Goal: Information Seeking & Learning: Learn about a topic

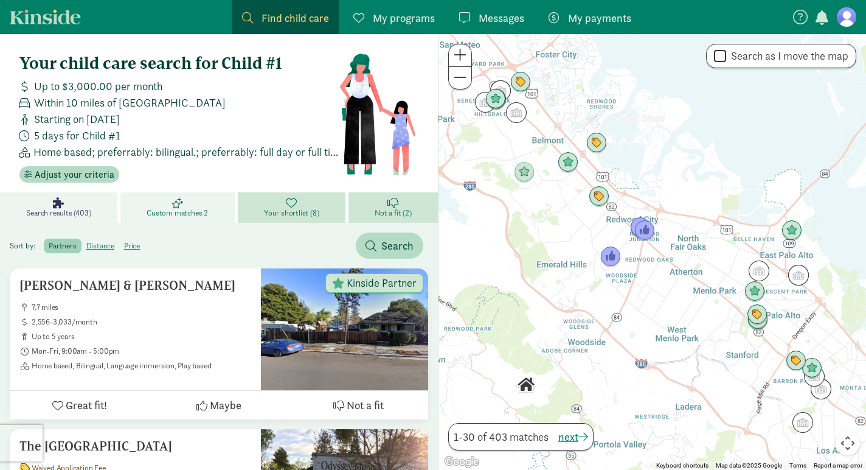
click at [175, 208] on span "Custom matches 2" at bounding box center [177, 213] width 61 height 10
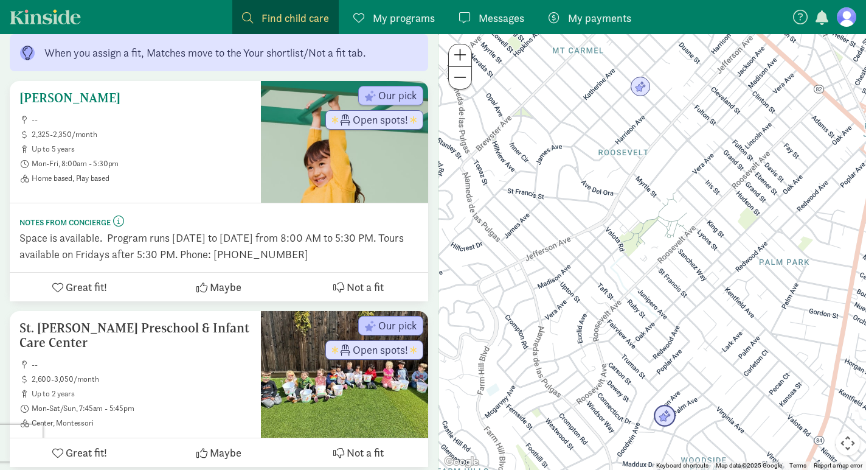
scroll to position [229, 0]
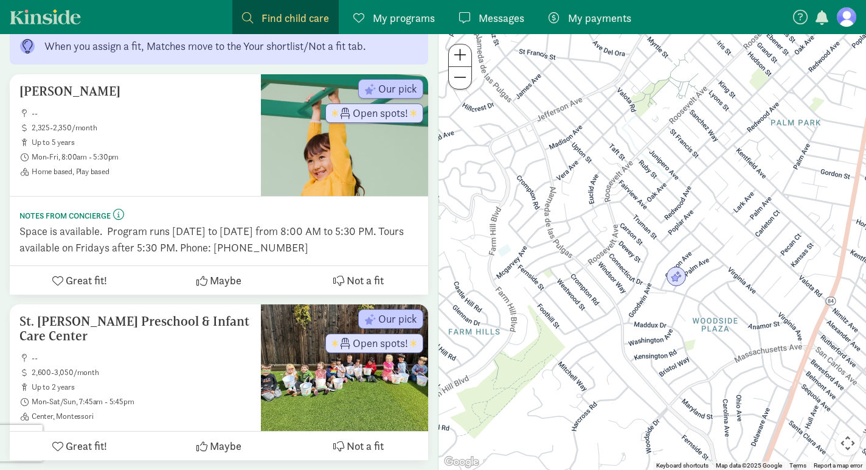
drag, startPoint x: 621, startPoint y: 376, endPoint x: 632, endPoint y: 234, distance: 142.2
click at [632, 234] on div at bounding box center [653, 252] width 428 height 436
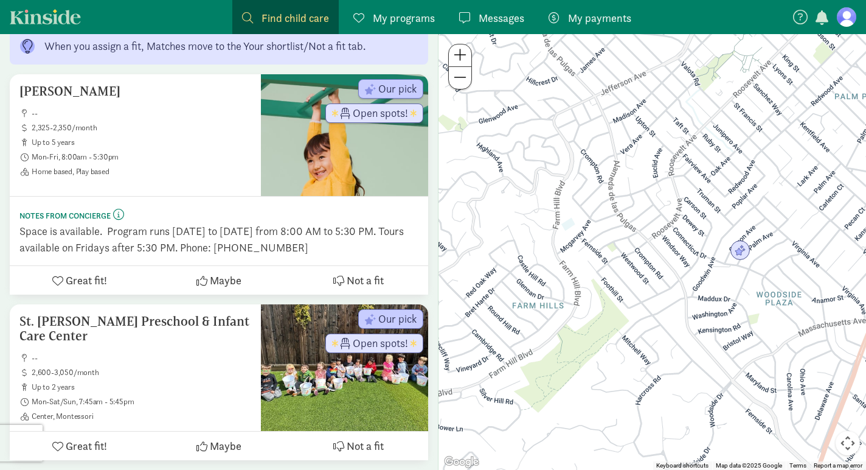
drag, startPoint x: 496, startPoint y: 334, endPoint x: 560, endPoint y: 306, distance: 69.7
click at [560, 306] on div at bounding box center [653, 252] width 428 height 436
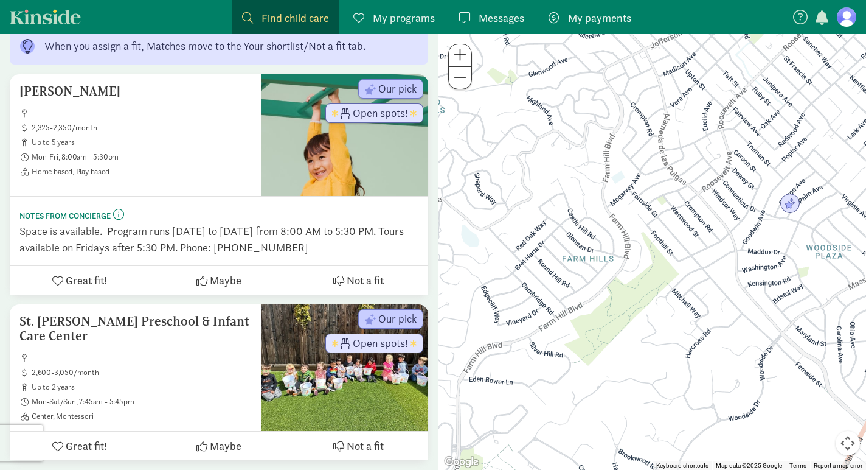
drag, startPoint x: 546, startPoint y: 378, endPoint x: 597, endPoint y: 328, distance: 71.4
click at [597, 328] on div at bounding box center [653, 252] width 428 height 436
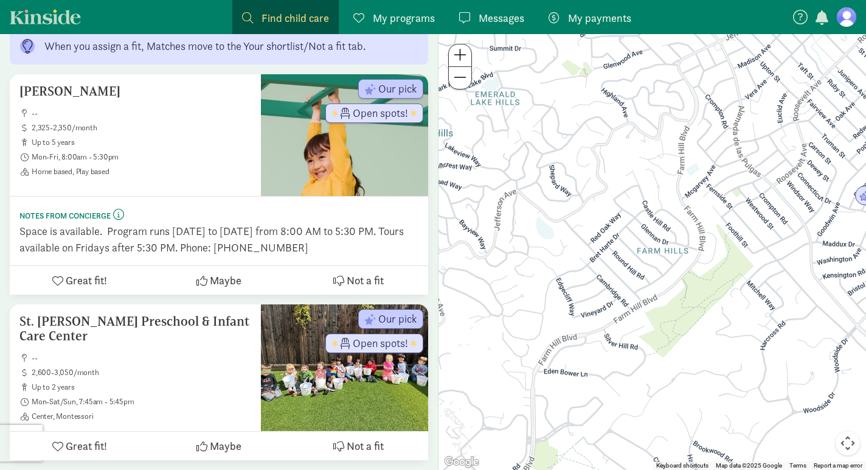
drag, startPoint x: 649, startPoint y: 350, endPoint x: 726, endPoint y: 342, distance: 77.7
click at [699, 342] on div at bounding box center [653, 252] width 428 height 436
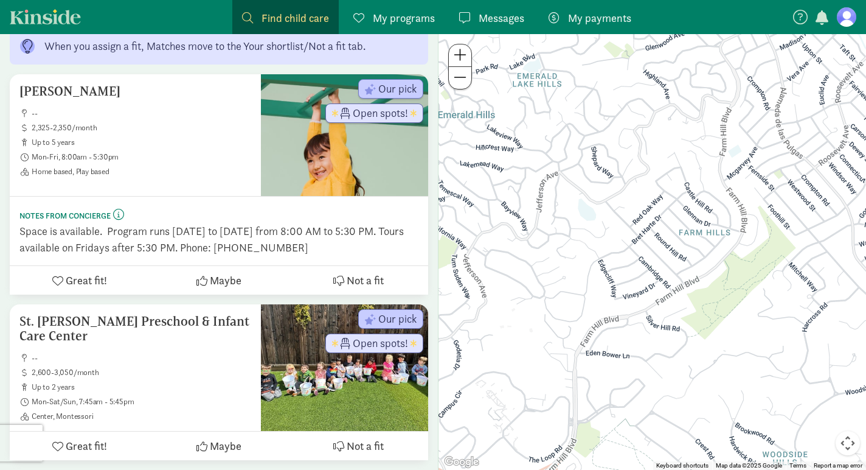
drag, startPoint x: 637, startPoint y: 347, endPoint x: 681, endPoint y: 329, distance: 48.0
click at [681, 329] on div at bounding box center [653, 252] width 428 height 436
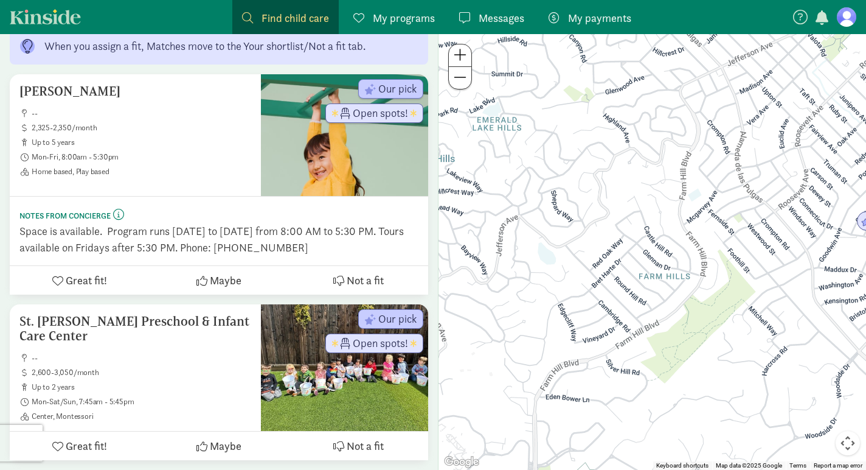
drag, startPoint x: 646, startPoint y: 189, endPoint x: 605, endPoint y: 234, distance: 60.7
click at [605, 234] on div at bounding box center [653, 252] width 428 height 436
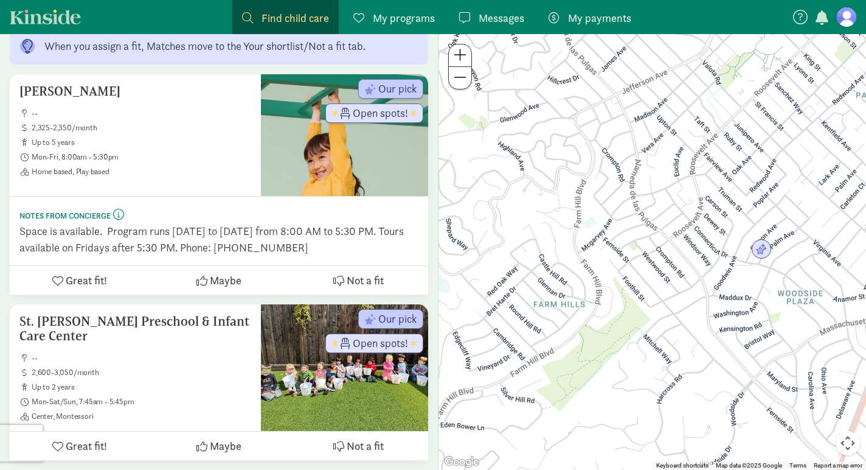
drag, startPoint x: 658, startPoint y: 134, endPoint x: 551, endPoint y: 164, distance: 111.6
click at [551, 164] on div at bounding box center [653, 252] width 428 height 436
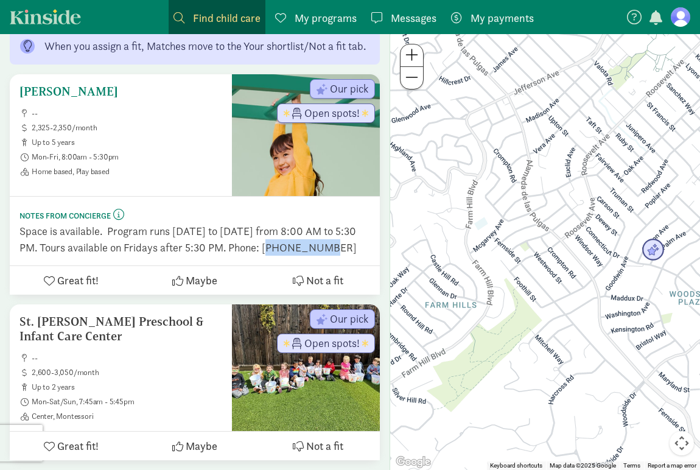
drag, startPoint x: 268, startPoint y: 263, endPoint x: 326, endPoint y: 263, distance: 57.8
click at [326, 256] on div "Space is available. Program runs [DATE] to [DATE] from 8:00 AM to 5:30 PM. Tour…" at bounding box center [194, 239] width 350 height 33
copy div "6502076893"
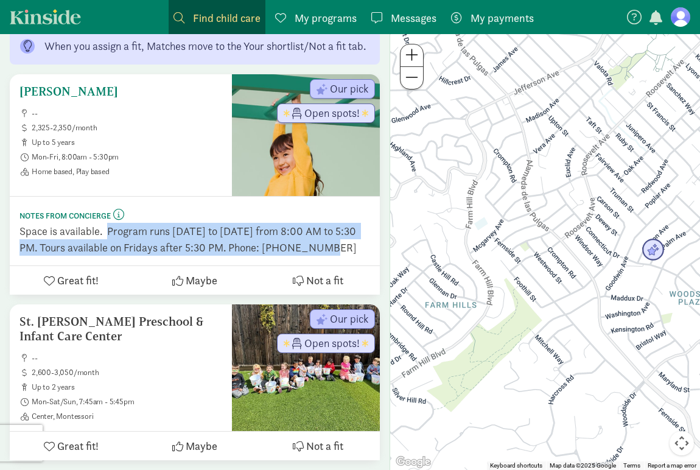
drag, startPoint x: 108, startPoint y: 248, endPoint x: 346, endPoint y: 268, distance: 239.4
click at [346, 256] on div "Space is available. Program runs [DATE] to [DATE] from 8:00 AM to 5:30 PM. Tour…" at bounding box center [194, 239] width 350 height 33
copy div "Program runs Monday to Friday from 8:00 AM to 5:30 PM. Tours available on Frida…"
click at [274, 256] on div "Space is available. Program runs [DATE] to [DATE] from 8:00 AM to 5:30 PM. Tour…" at bounding box center [194, 239] width 350 height 33
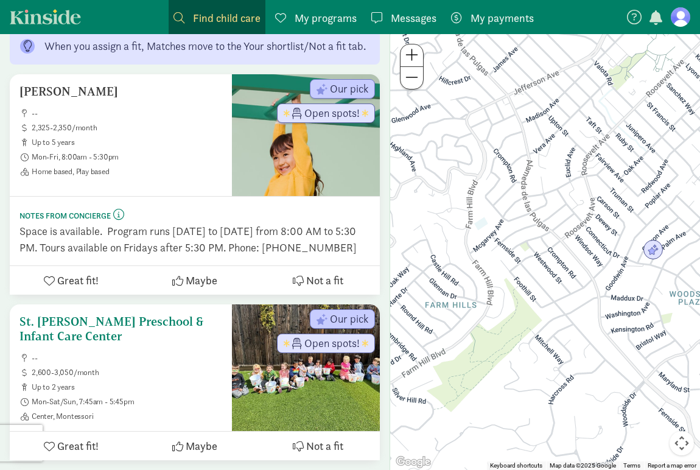
drag, startPoint x: 66, startPoint y: 350, endPoint x: 19, endPoint y: 334, distance: 49.4
click at [19, 334] on div "St. Michael Preschool & Infant Care Center -- 2,600-3,050/month up to 2 years M…" at bounding box center [121, 367] width 222 height 127
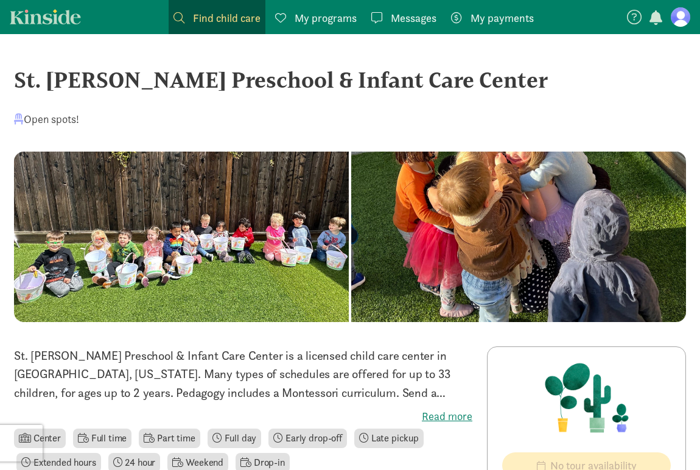
drag, startPoint x: 15, startPoint y: 78, endPoint x: 455, endPoint y: 79, distance: 440.5
click at [455, 79] on div "St. [PERSON_NAME] Preschool & Infant Care Center" at bounding box center [350, 79] width 672 height 33
copy div "St. [PERSON_NAME] Preschool & Infant Care Center"
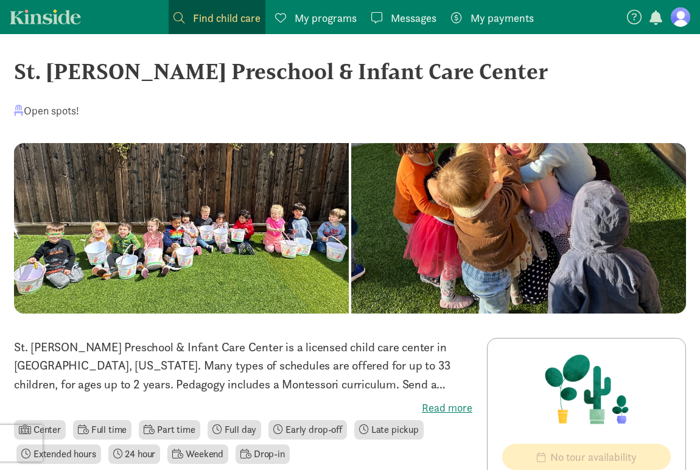
scroll to position [12, 0]
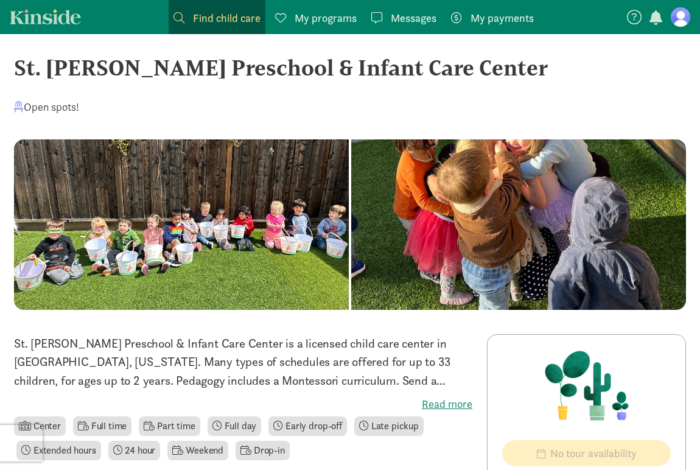
drag, startPoint x: 18, startPoint y: 343, endPoint x: 478, endPoint y: 385, distance: 462.5
copy p "t. [PERSON_NAME][GEOGRAPHIC_DATA] is a licensed child care center in [GEOGRAPHI…"
click at [427, 347] on p "St. [PERSON_NAME] Preschool & Infant Care Center is a licensed child care cente…" at bounding box center [243, 361] width 458 height 55
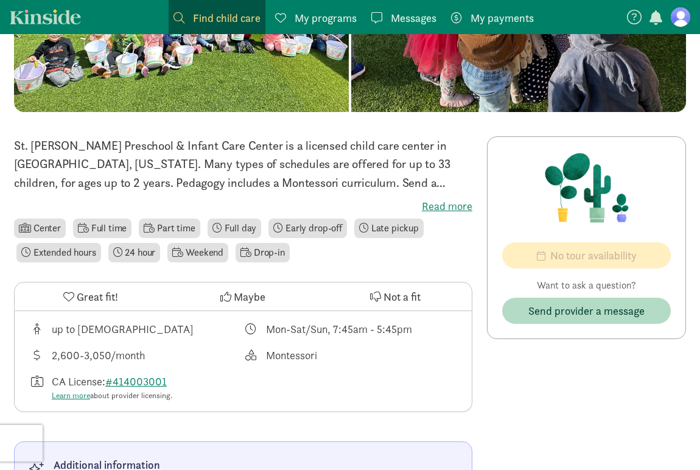
scroll to position [215, 0]
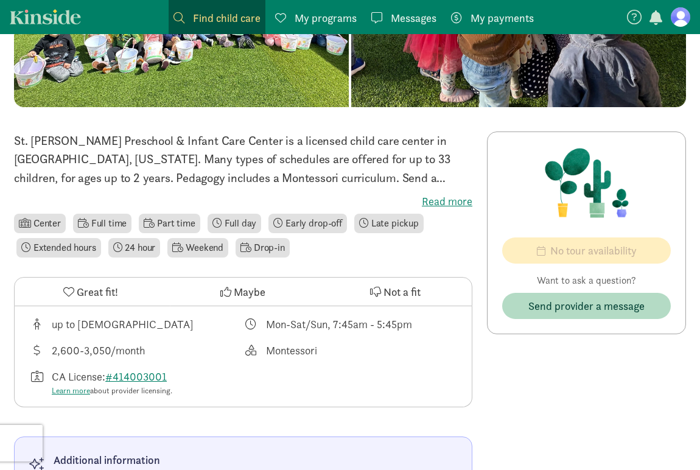
drag, startPoint x: 419, startPoint y: 322, endPoint x: 269, endPoint y: 319, distance: 150.3
click at [269, 319] on div "Mon-Sat/Sun, 7:45am - 5:45pm" at bounding box center [350, 324] width 214 height 16
copy div "Mon-Sat/Sun, 7:45am - 5:45pm"
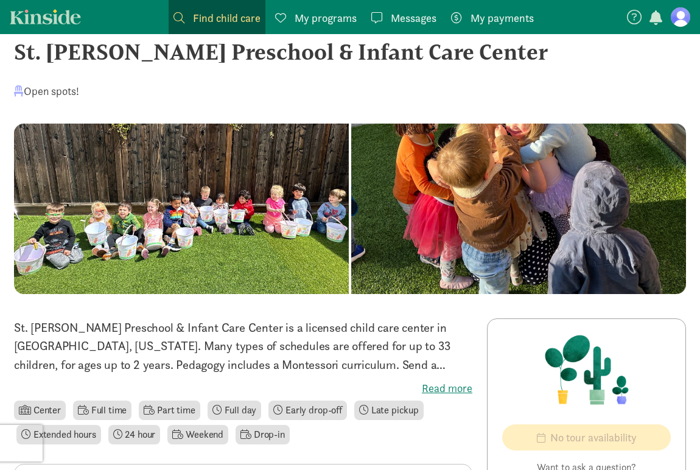
scroll to position [0, 0]
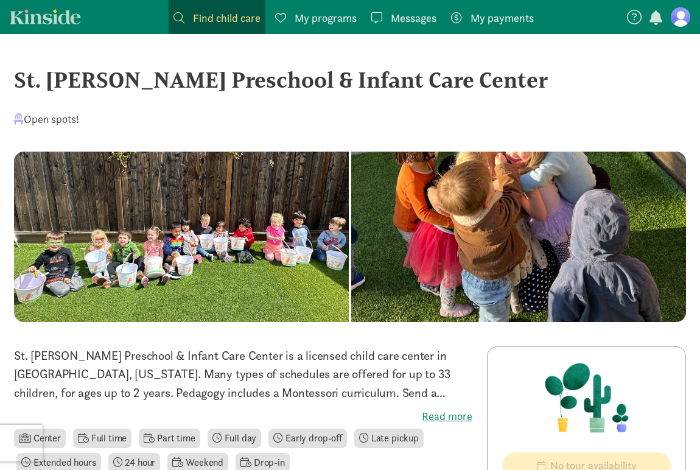
click at [426, 18] on span "Messages" at bounding box center [414, 18] width 46 height 16
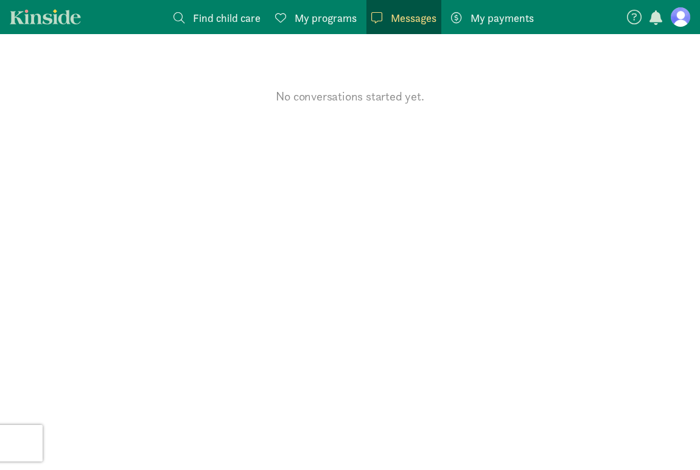
click at [683, 18] on figure at bounding box center [680, 16] width 19 height 19
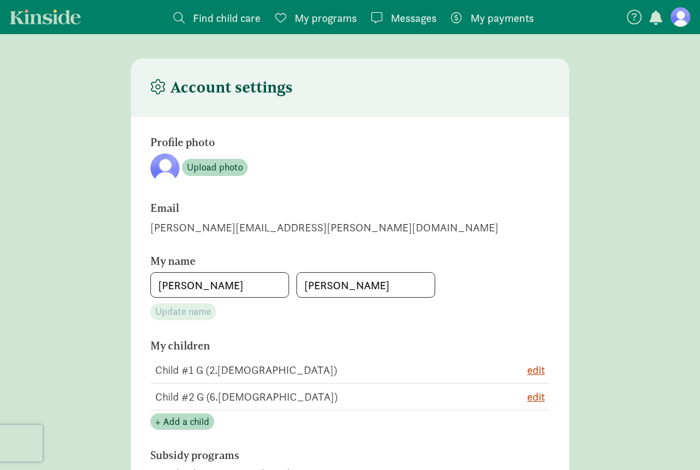
click at [651, 15] on span "button" at bounding box center [655, 17] width 13 height 15
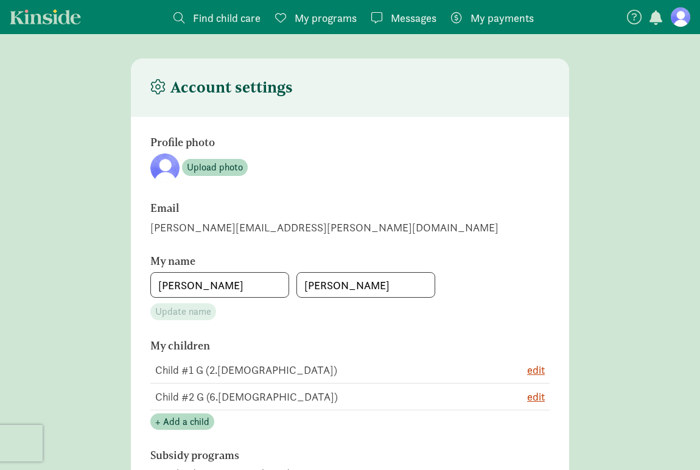
click at [38, 19] on link "Kinside" at bounding box center [45, 16] width 71 height 15
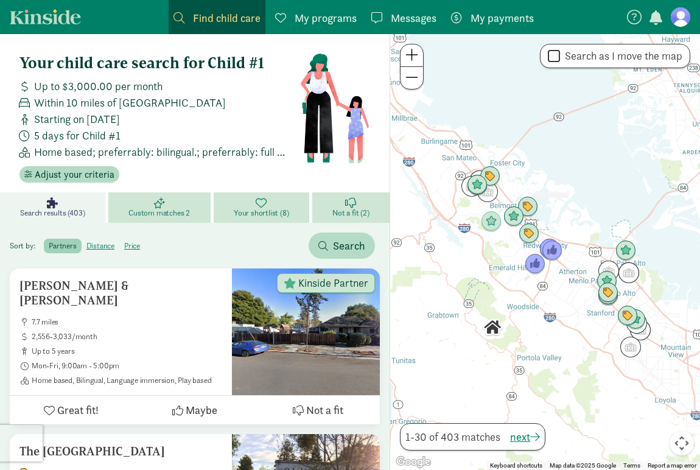
drag, startPoint x: 547, startPoint y: 286, endPoint x: 566, endPoint y: 304, distance: 25.8
click at [566, 304] on div at bounding box center [545, 252] width 310 height 436
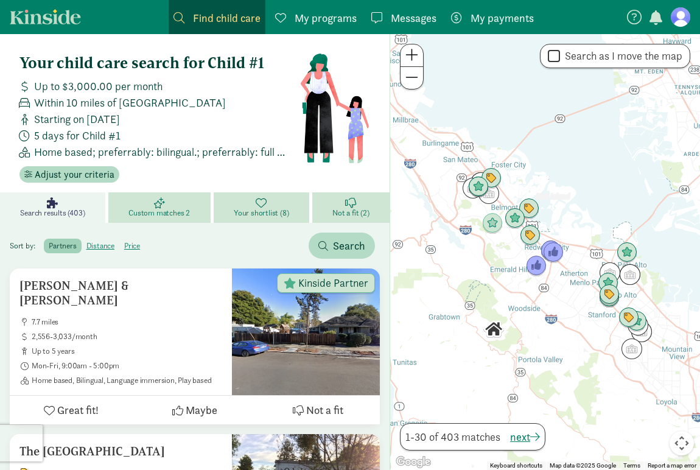
click at [409, 59] on span at bounding box center [411, 54] width 13 height 15
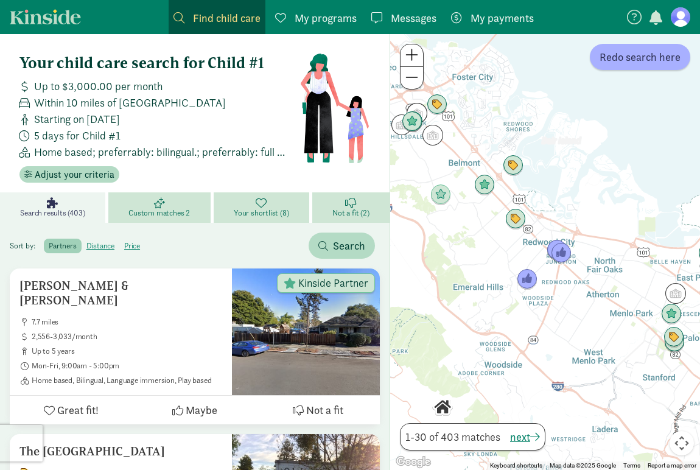
click at [407, 51] on span at bounding box center [411, 54] width 13 height 15
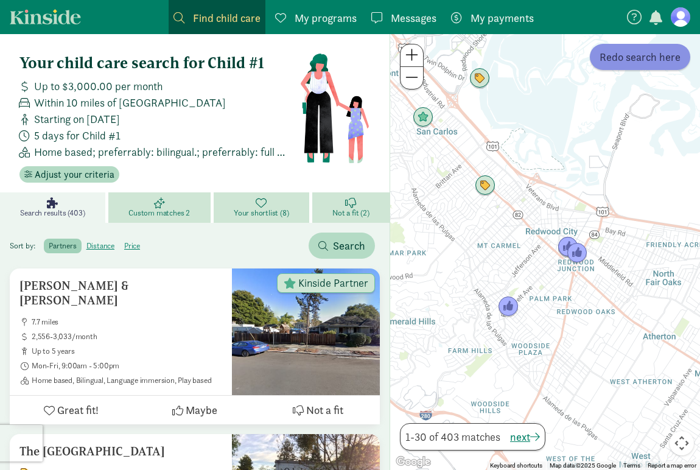
click at [655, 61] on span "Redo search here" at bounding box center [639, 57] width 81 height 16
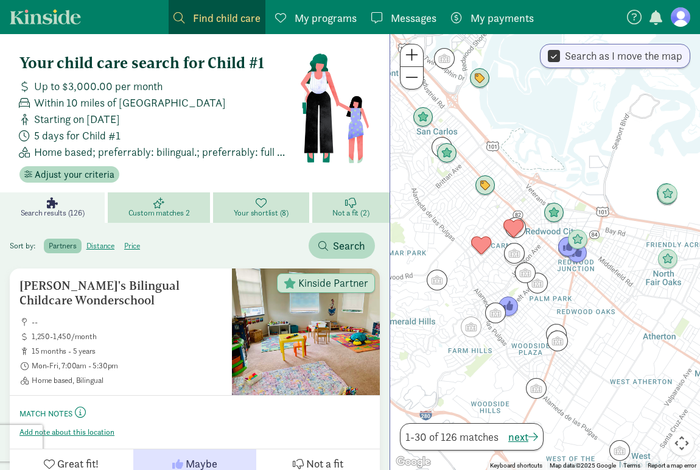
click at [421, 56] on button at bounding box center [411, 55] width 23 height 23
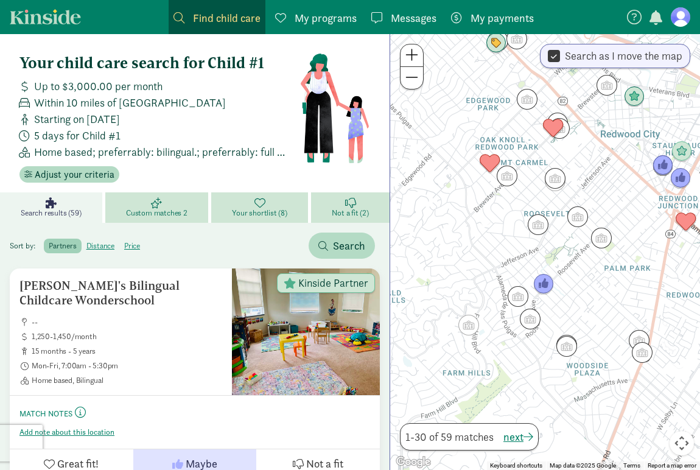
drag, startPoint x: 538, startPoint y: 266, endPoint x: 609, endPoint y: 188, distance: 105.5
click at [609, 188] on div at bounding box center [545, 252] width 310 height 436
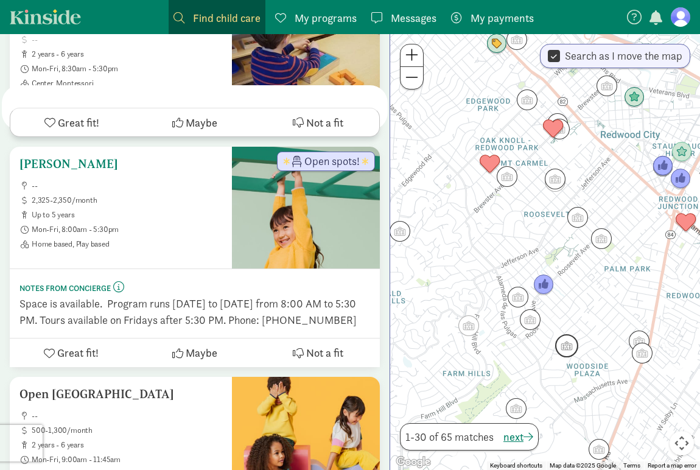
scroll to position [5168, 0]
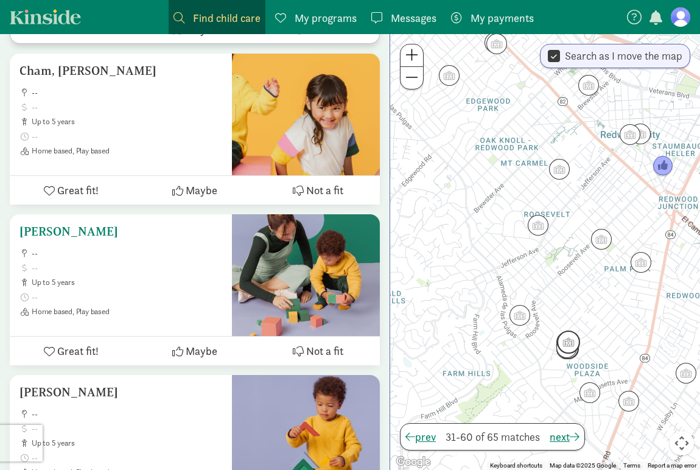
scroll to position [3816, 0]
